Goal: Transaction & Acquisition: Purchase product/service

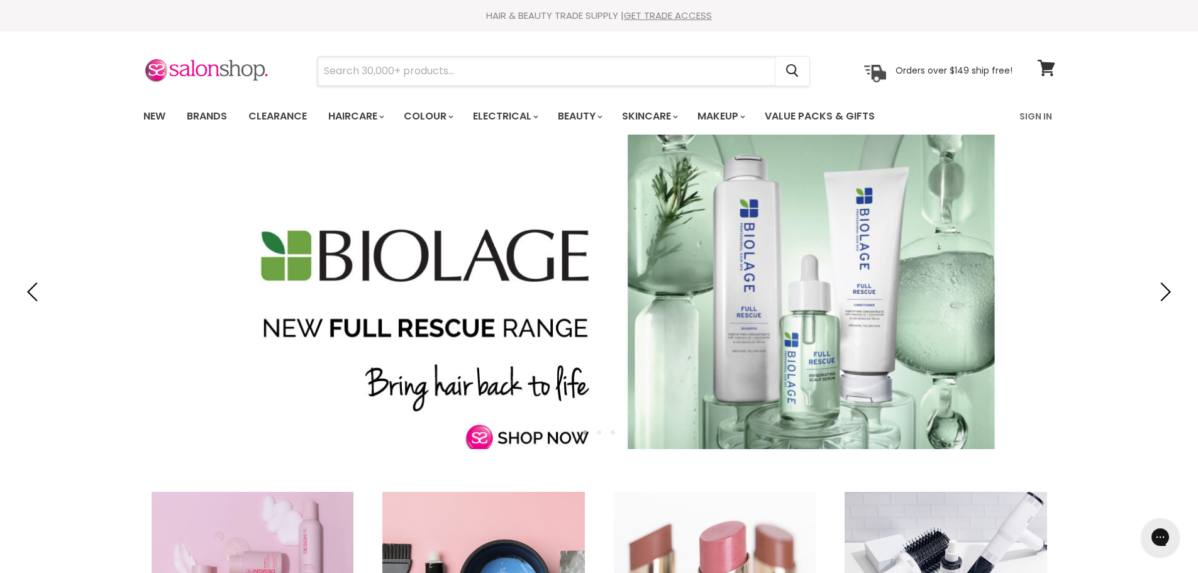
click at [481, 62] on input "Search" at bounding box center [547, 71] width 459 height 29
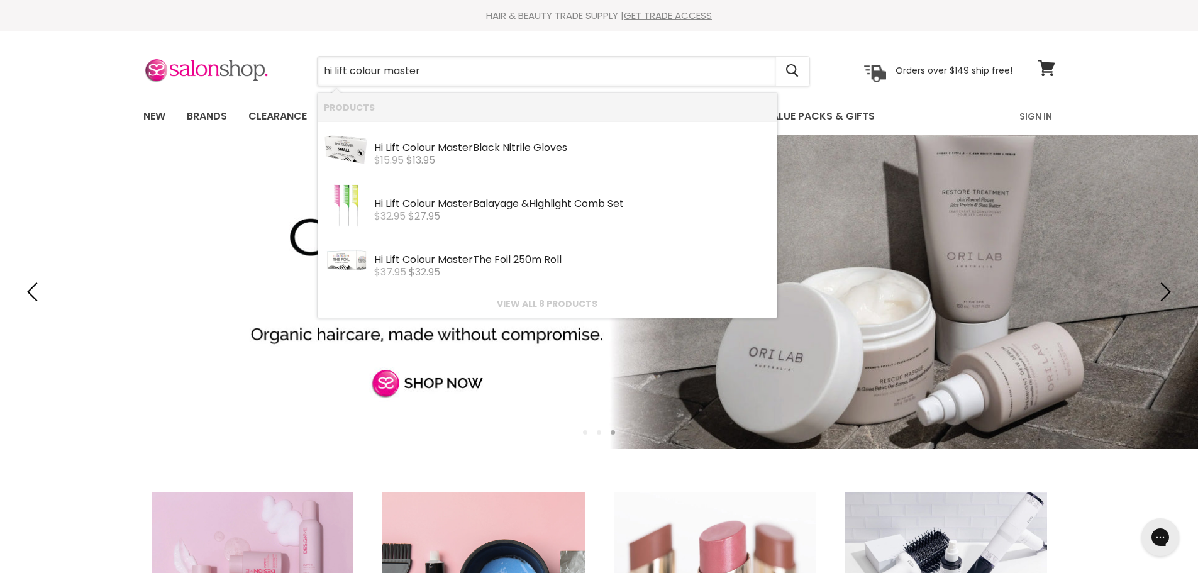
type input "hi lift colour master"
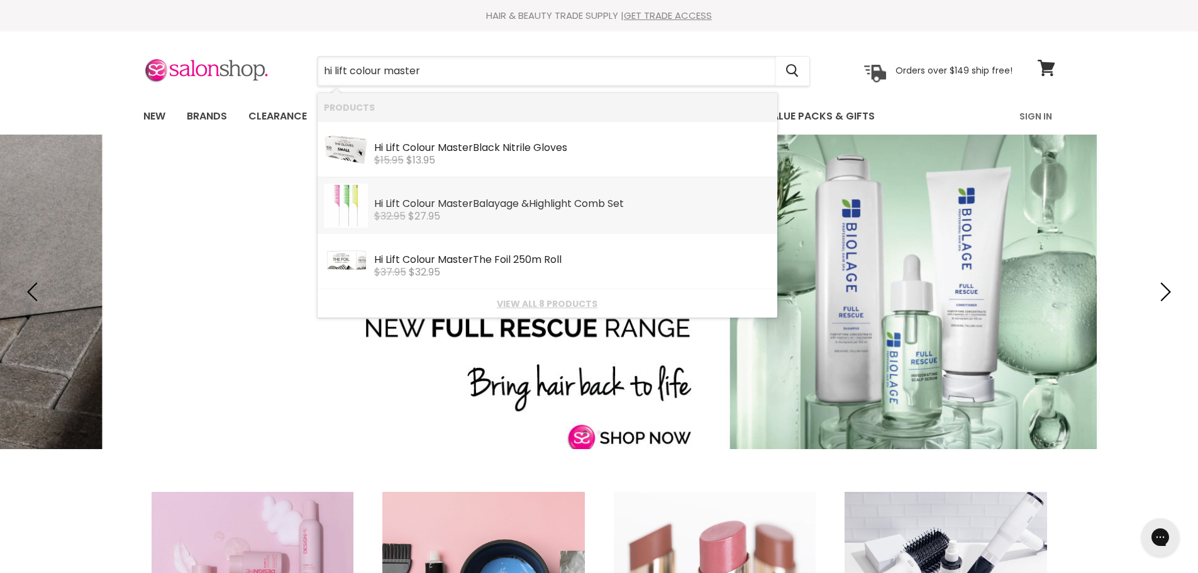
click at [497, 198] on div "Hi Lift Colour Master Balayage & Hi ghlight Comb Set" at bounding box center [572, 204] width 397 height 13
